Goal: Task Accomplishment & Management: Use online tool/utility

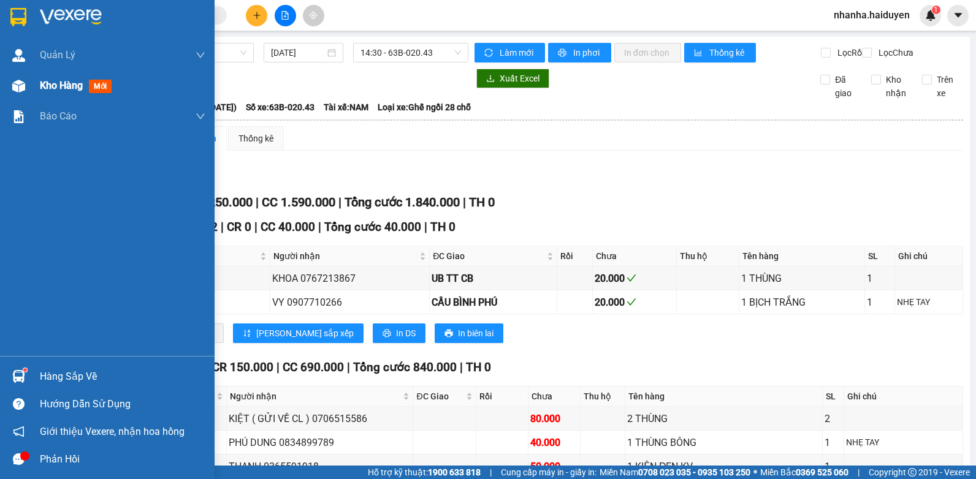
click at [28, 85] on div at bounding box center [18, 85] width 21 height 21
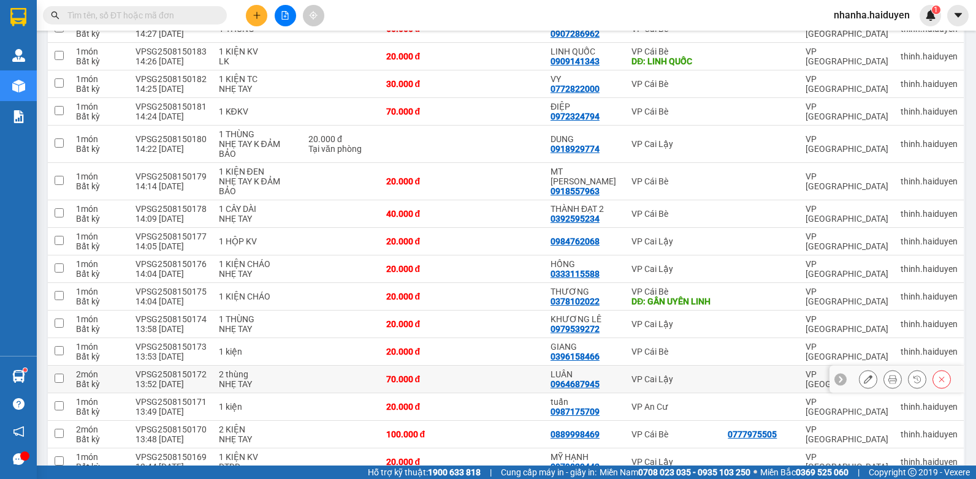
scroll to position [1124, 0]
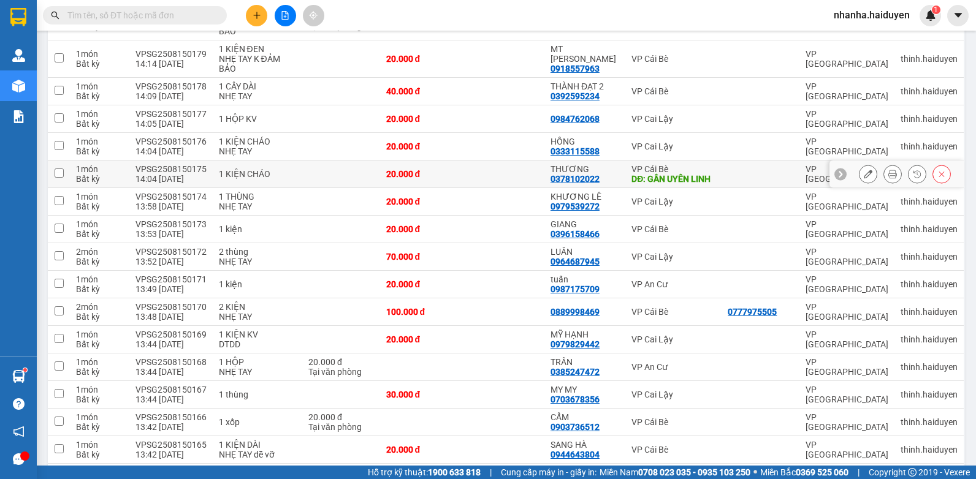
click at [512, 174] on td at bounding box center [503, 175] width 82 height 28
checkbox input "true"
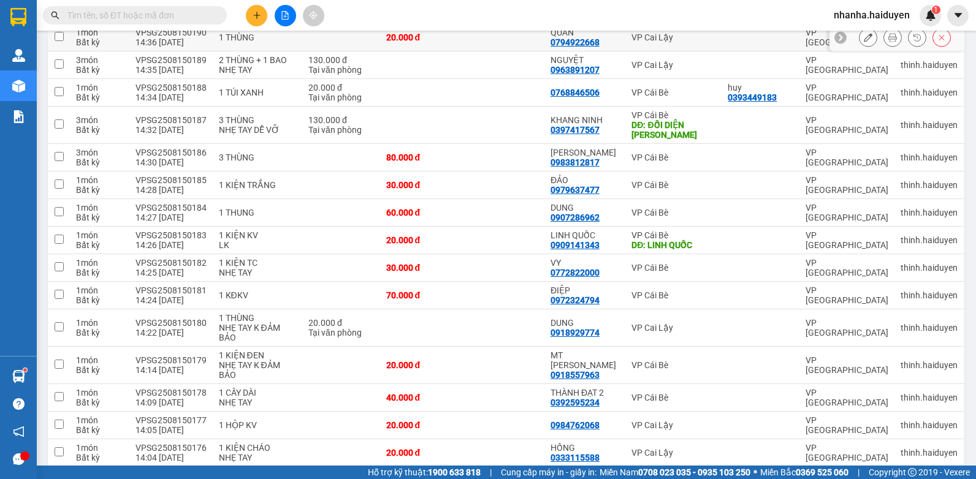
scroll to position [695, 0]
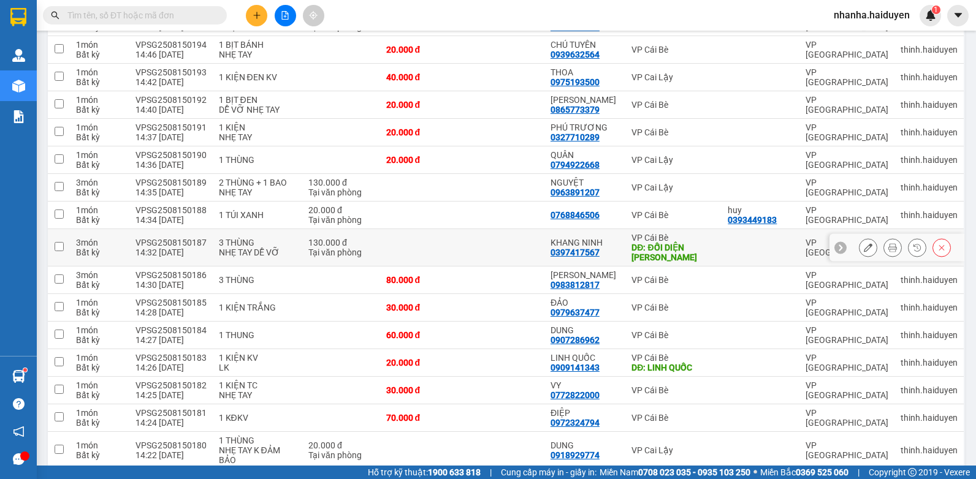
click at [514, 241] on td at bounding box center [503, 247] width 82 height 37
checkbox input "true"
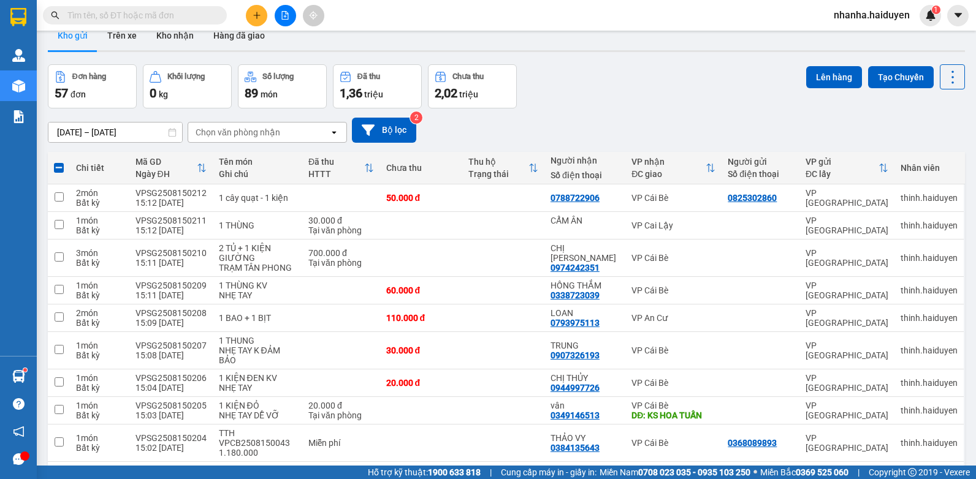
scroll to position [0, 0]
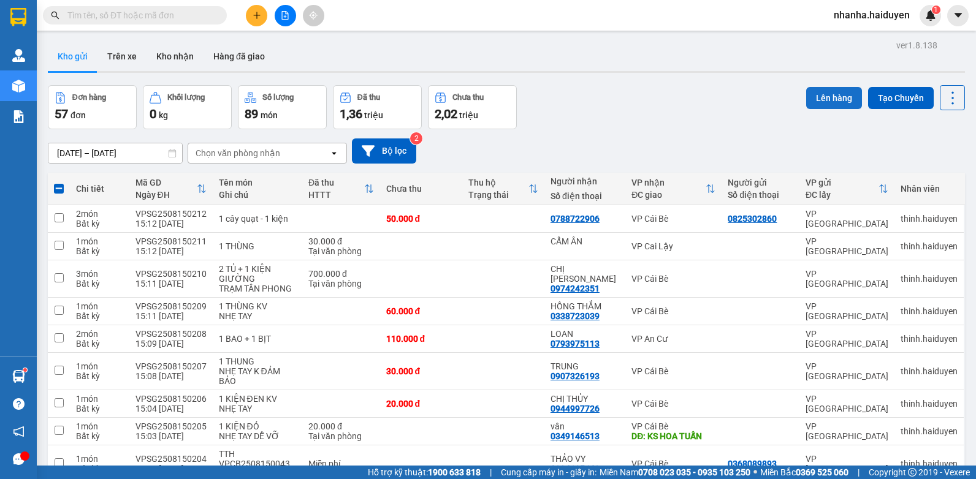
click at [820, 96] on button "Lên hàng" at bounding box center [834, 98] width 56 height 22
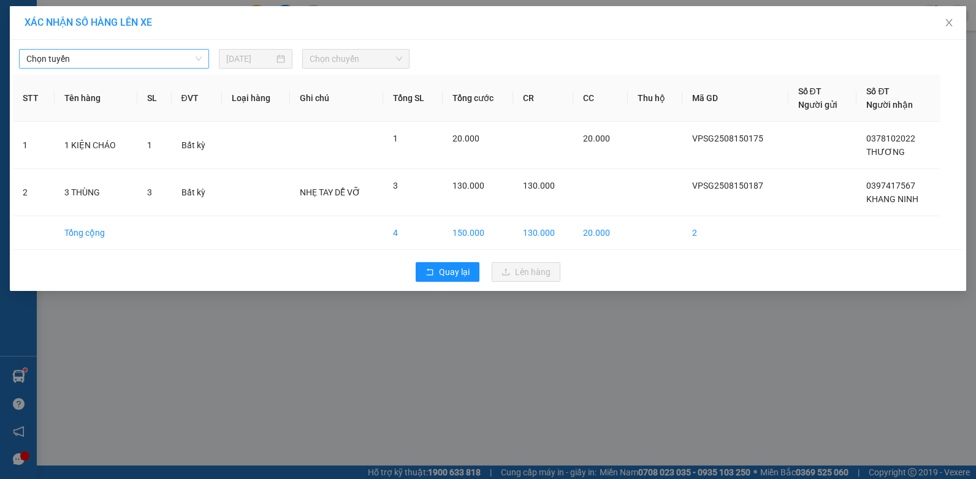
click at [143, 56] on span "Chọn tuyến" at bounding box center [113, 59] width 175 height 18
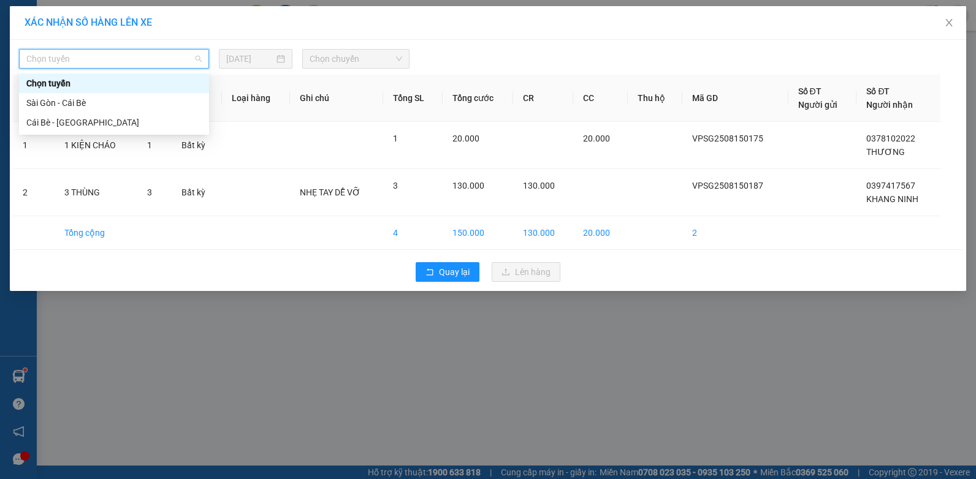
click at [127, 95] on div "Sài Gòn - Cái Bè" at bounding box center [114, 103] width 190 height 20
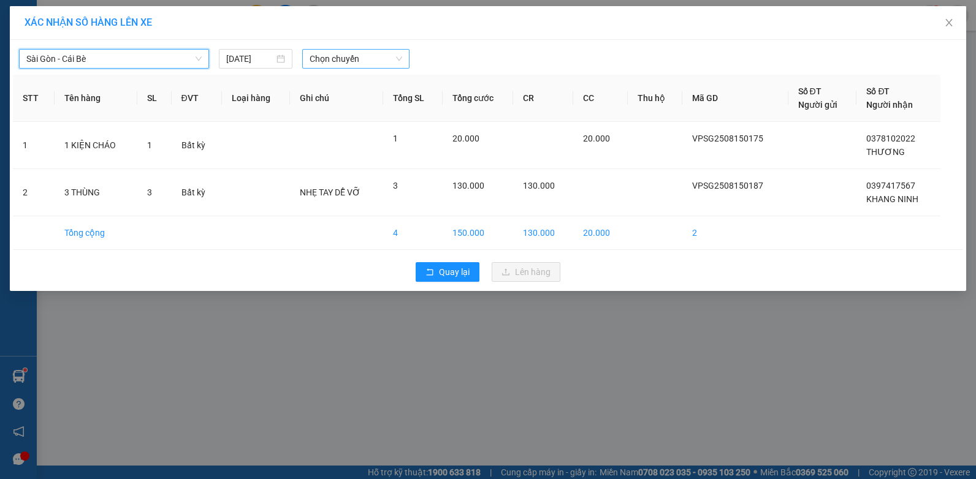
click at [324, 55] on span "Chọn chuyến" at bounding box center [356, 59] width 92 height 18
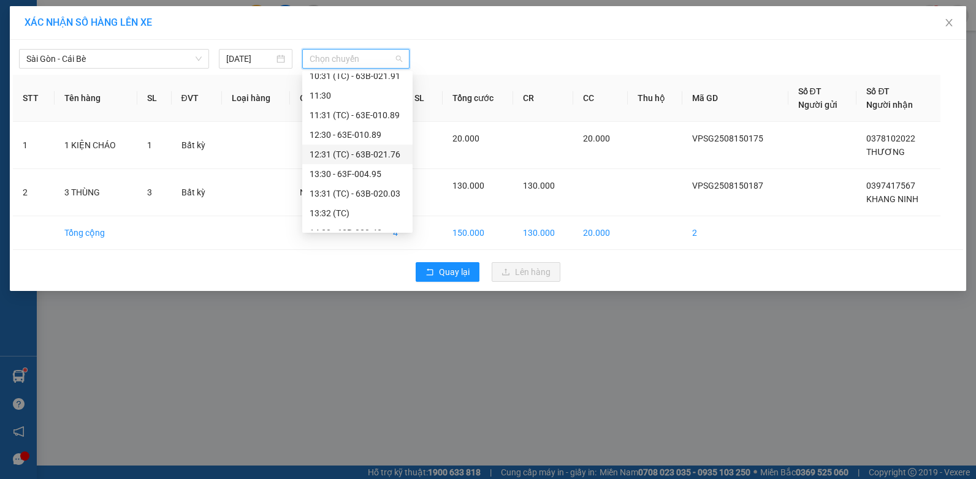
scroll to position [306, 0]
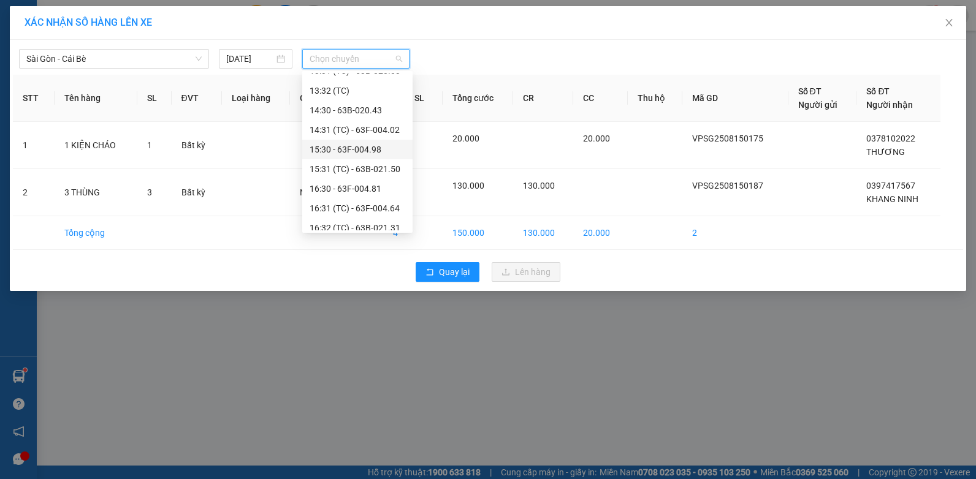
click at [367, 144] on div "15:30 - 63F-004.98" at bounding box center [358, 149] width 96 height 13
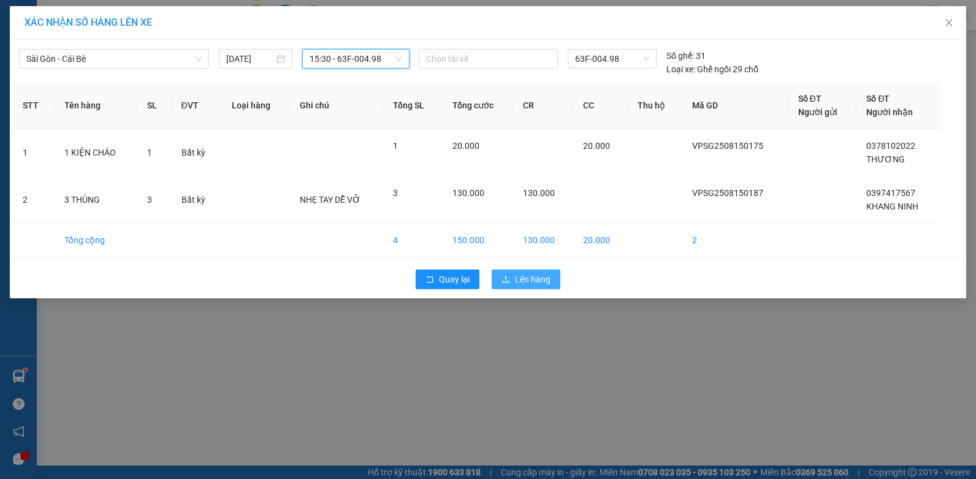
click at [512, 281] on button "Lên hàng" at bounding box center [526, 280] width 69 height 20
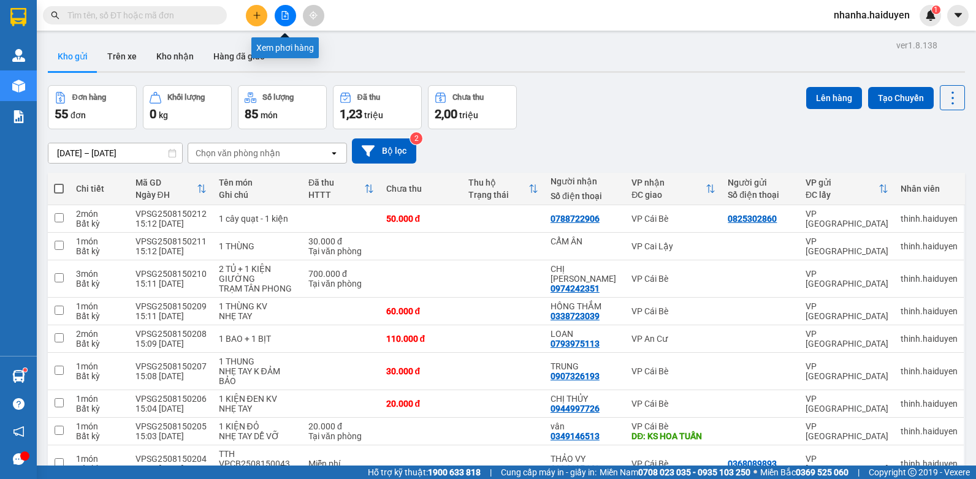
click at [283, 22] on button at bounding box center [285, 15] width 21 height 21
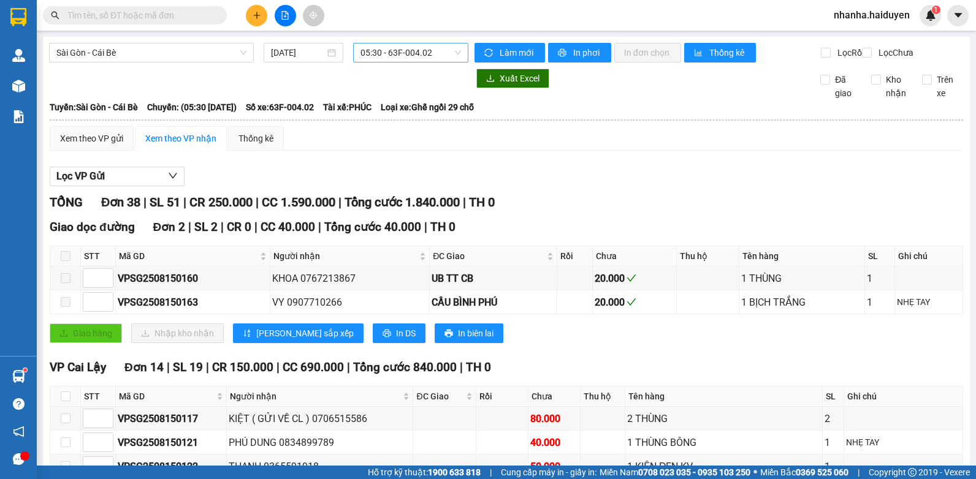
click at [383, 49] on span "05:30 - 63F-004.02" at bounding box center [410, 53] width 101 height 18
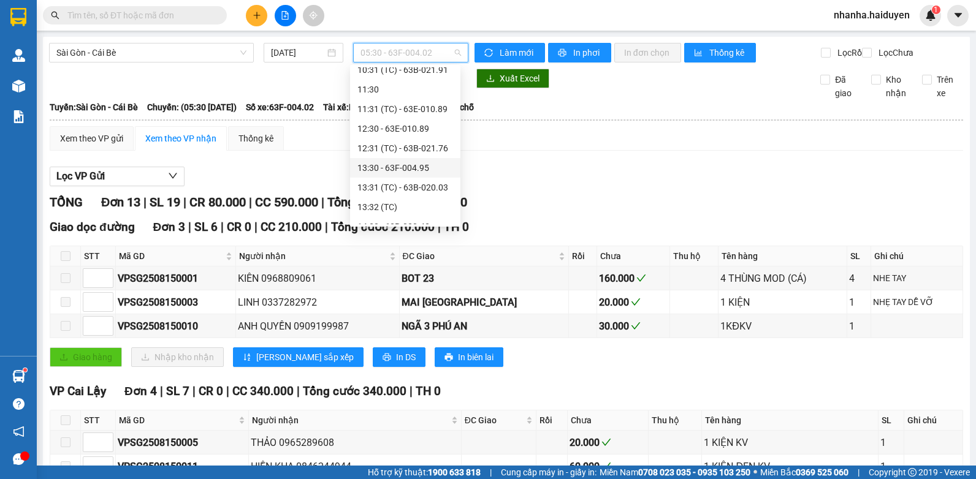
scroll to position [245, 0]
click at [412, 201] on div "15:30 - 63F-004.98" at bounding box center [405, 204] width 96 height 13
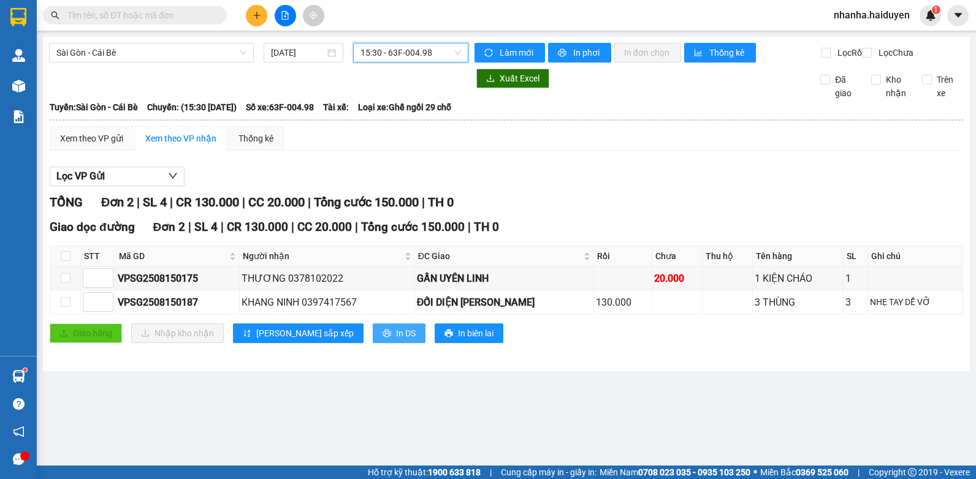
click at [396, 340] on span "In DS" at bounding box center [406, 333] width 20 height 13
click at [61, 261] on input "checkbox" at bounding box center [66, 256] width 10 height 10
checkbox input "true"
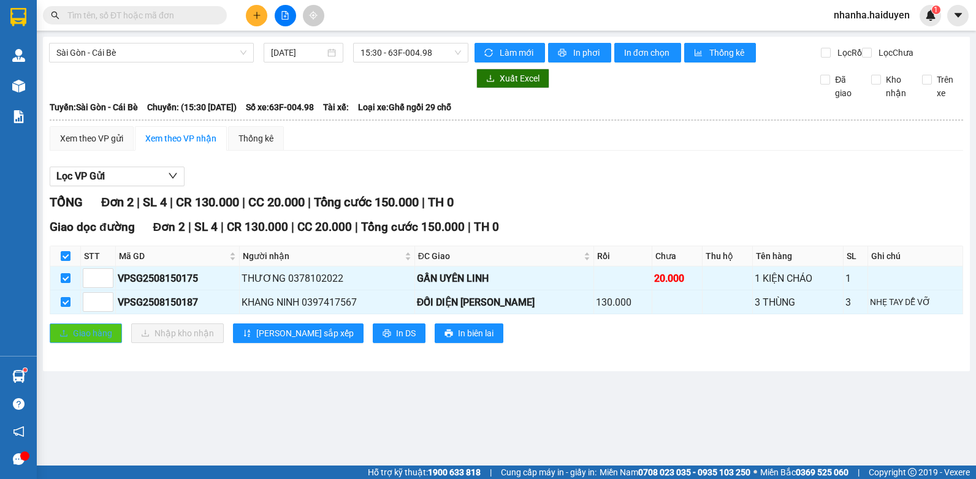
click at [83, 340] on span "Giao hàng" at bounding box center [92, 333] width 39 height 13
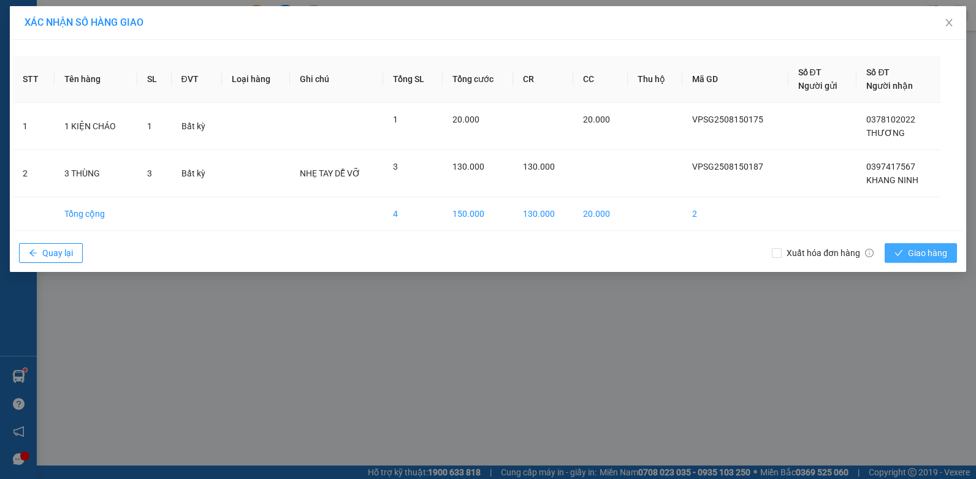
click at [901, 250] on icon "check" at bounding box center [898, 253] width 9 height 9
